Goal: Information Seeking & Learning: Check status

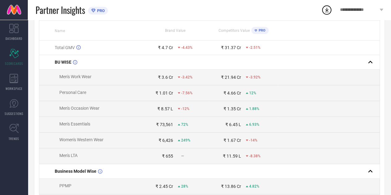
scroll to position [79, 0]
click at [163, 141] on div "₹ 6,426" at bounding box center [166, 140] width 15 height 5
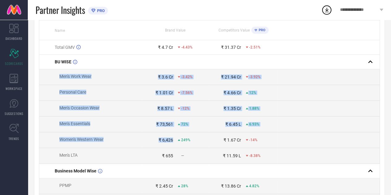
drag, startPoint x: 163, startPoint y: 141, endPoint x: 68, endPoint y: 78, distance: 113.5
click at [68, 78] on span "Men's Work Wear" at bounding box center [75, 76] width 32 height 5
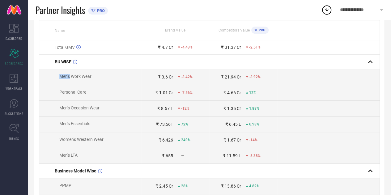
click at [68, 78] on span "Men's Work Wear" at bounding box center [75, 76] width 32 height 5
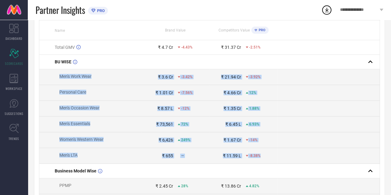
drag, startPoint x: 68, startPoint y: 78, endPoint x: 258, endPoint y: 151, distance: 204.1
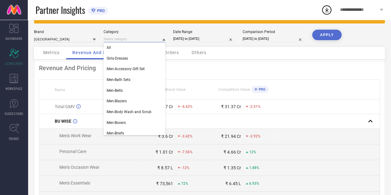
click at [153, 40] on input at bounding box center [135, 39] width 62 height 6
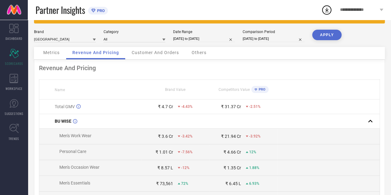
click at [190, 110] on td "₹ 4.7 Cr -4.43%" at bounding box center [175, 107] width 68 height 15
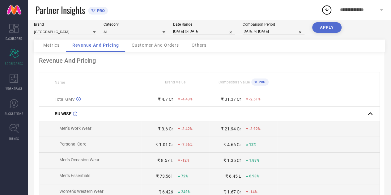
scroll to position [0, 0]
